Goal: Information Seeking & Learning: Learn about a topic

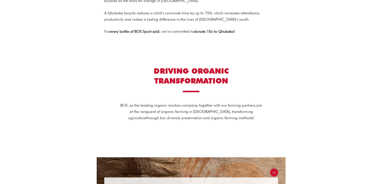
scroll to position [855, 0]
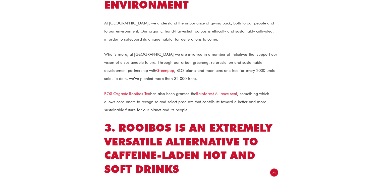
scroll to position [462, 0]
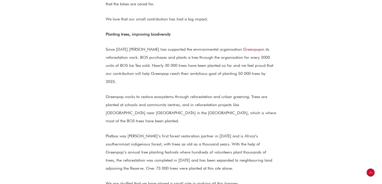
scroll to position [353, 0]
click at [108, 30] on p "Planting trees, improving biodiversity" at bounding box center [191, 34] width 171 height 8
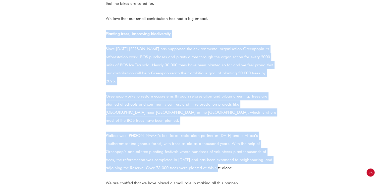
drag, startPoint x: 106, startPoint y: 33, endPoint x: 232, endPoint y: 158, distance: 178.1
copy div "Loremips dolor, sitametco adipiscingel Seddo 2925 EIU tem incididun utl etdolor…"
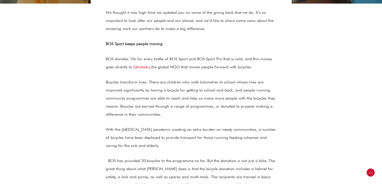
scroll to position [159, 0]
